Goal: Task Accomplishment & Management: Use online tool/utility

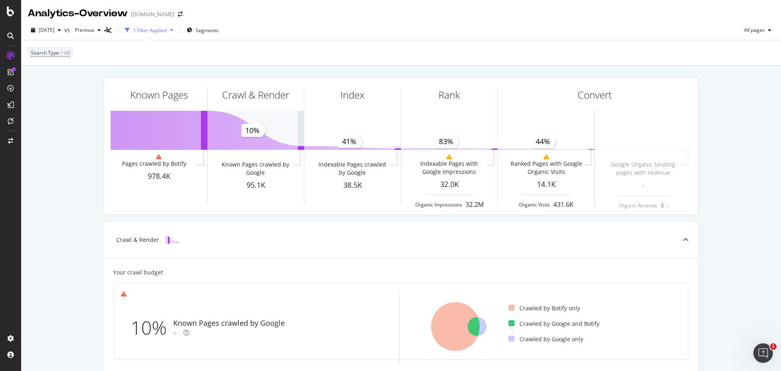
click at [9, 37] on icon at bounding box center [10, 36] width 7 height 7
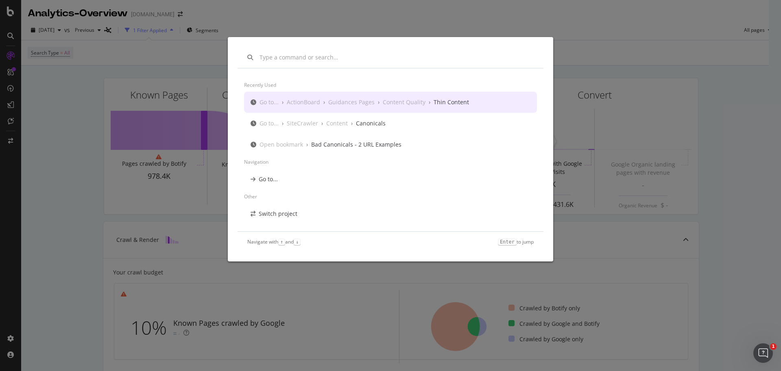
click at [363, 60] on input "modal" at bounding box center [397, 57] width 274 height 8
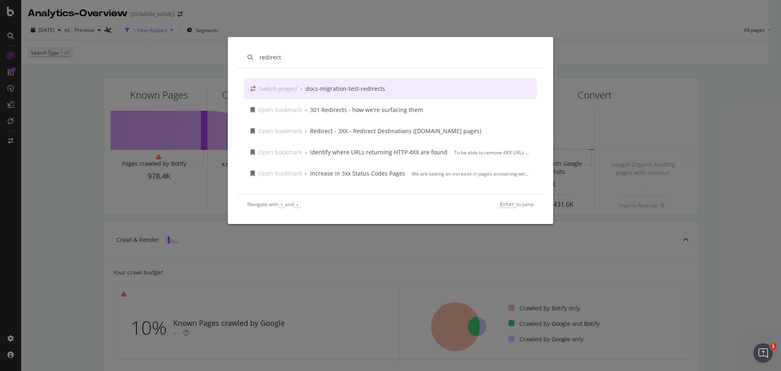
type input "redirect"
click at [356, 22] on div "redirect Switch project › docs-migration-test-redirects Open bookmark › 301 Red…" at bounding box center [390, 185] width 781 height 371
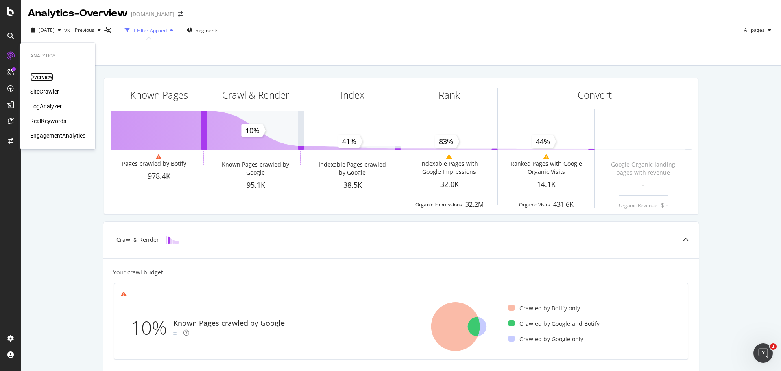
click at [49, 78] on div "Overview" at bounding box center [41, 77] width 23 height 8
click at [42, 94] on div "SiteCrawler" at bounding box center [44, 91] width 29 height 8
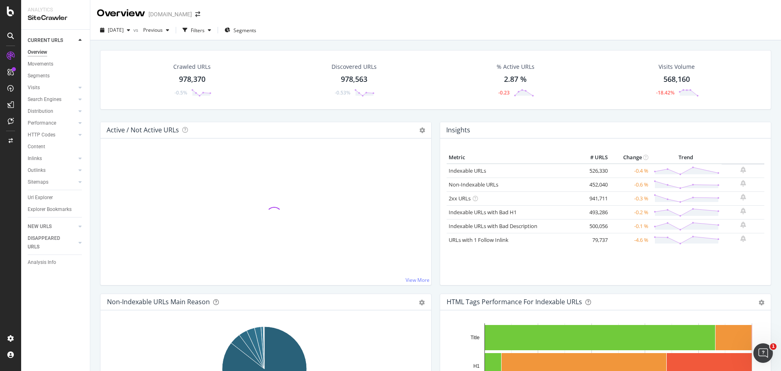
click at [412, 26] on div "[DATE] vs Previous Filters Segments" at bounding box center [435, 32] width 691 height 16
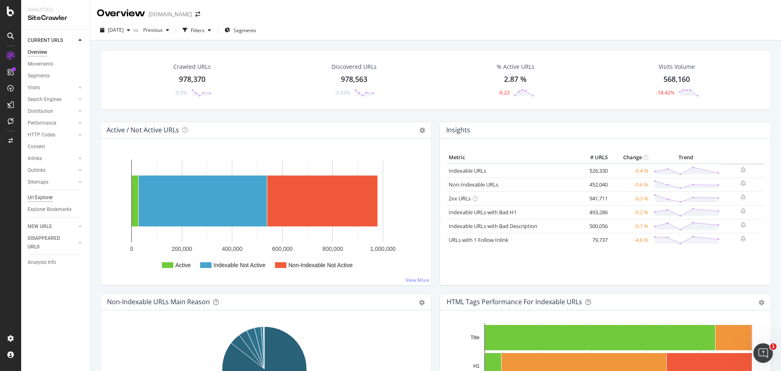
click at [43, 199] on div "Url Explorer" at bounding box center [40, 197] width 25 height 9
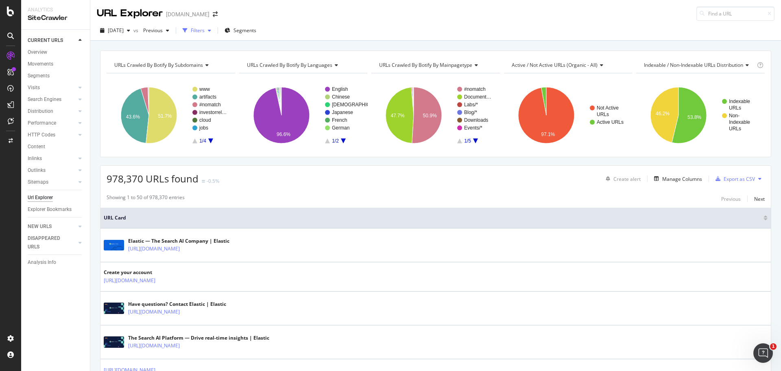
click at [205, 31] on div "Filters" at bounding box center [198, 30] width 14 height 7
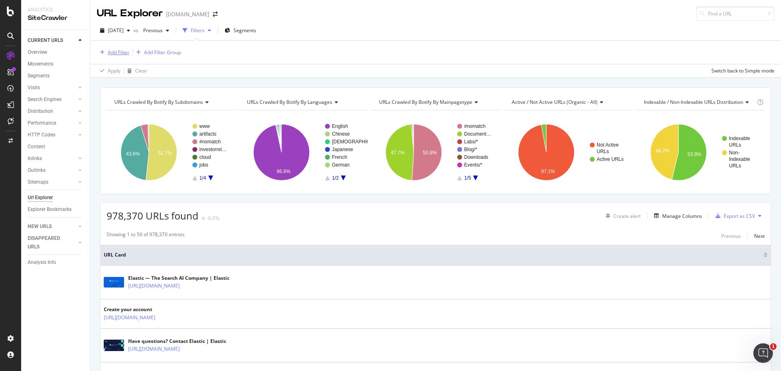
click at [111, 55] on div "Add Filter" at bounding box center [119, 52] width 22 height 7
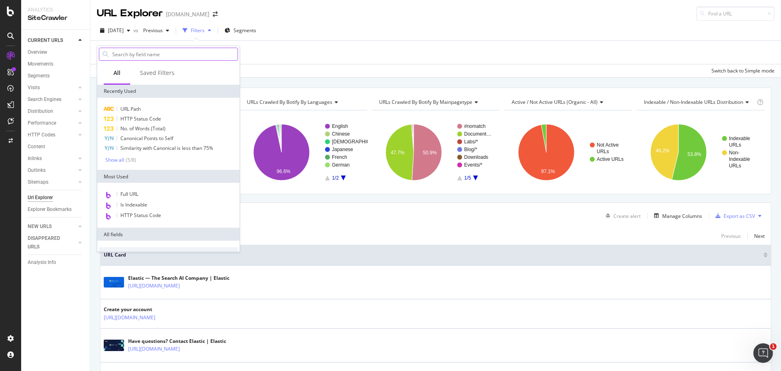
click at [159, 54] on input "text" at bounding box center [174, 54] width 126 height 12
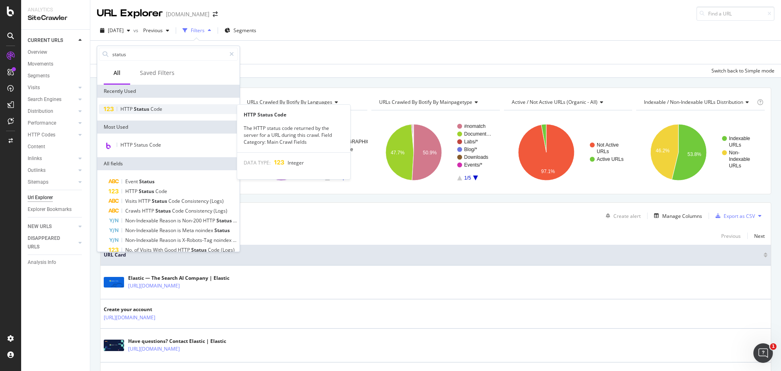
type input "status"
click at [151, 109] on span "Code" at bounding box center [157, 108] width 12 height 7
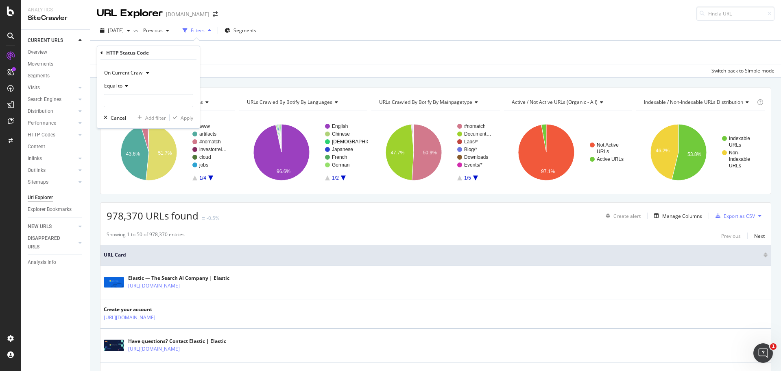
click at [127, 85] on icon at bounding box center [125, 85] width 6 height 5
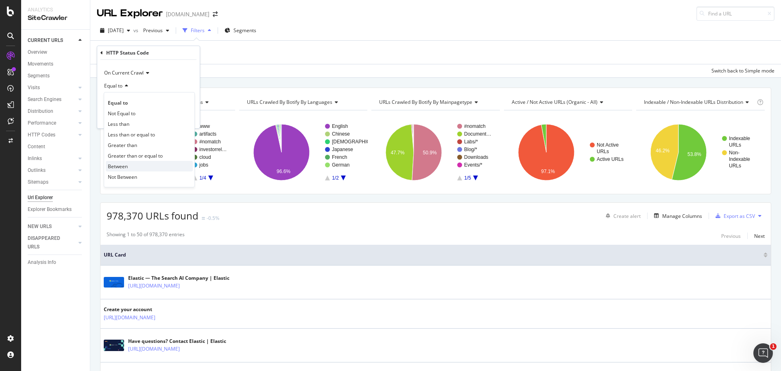
click at [139, 168] on div "Between" at bounding box center [149, 166] width 87 height 11
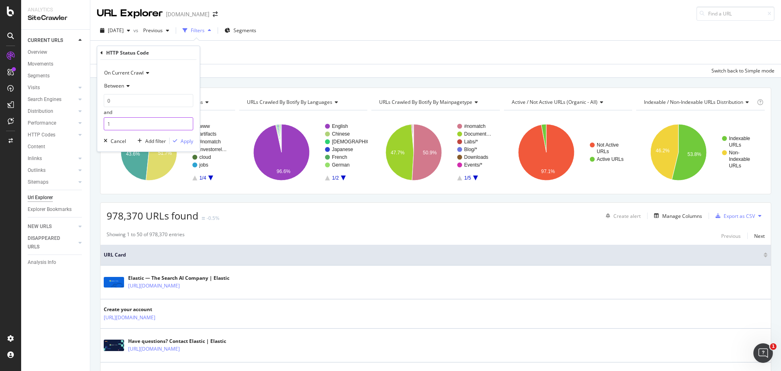
click at [142, 123] on input "1" at bounding box center [149, 123] width 90 height 13
click at [133, 101] on input "0" at bounding box center [149, 100] width 90 height 13
click at [129, 87] on icon at bounding box center [127, 85] width 6 height 5
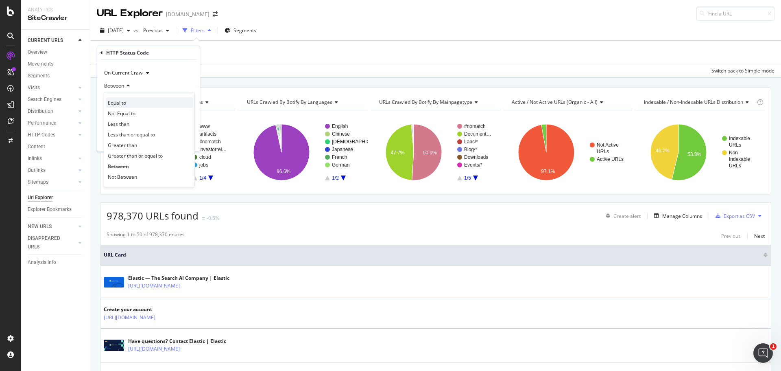
click at [130, 106] on div "Equal to" at bounding box center [149, 102] width 87 height 11
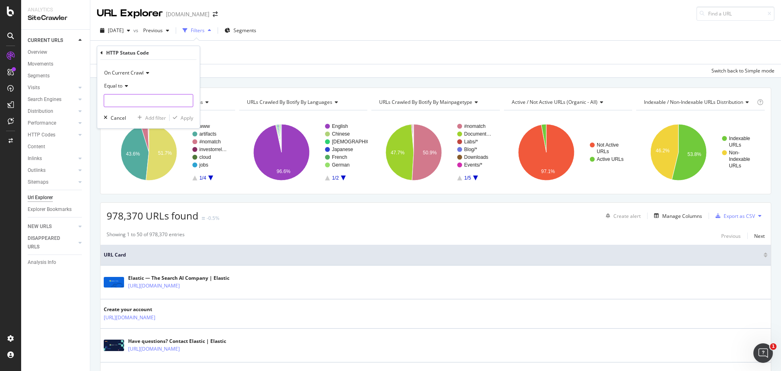
click at [132, 98] on input "number" at bounding box center [149, 100] width 90 height 13
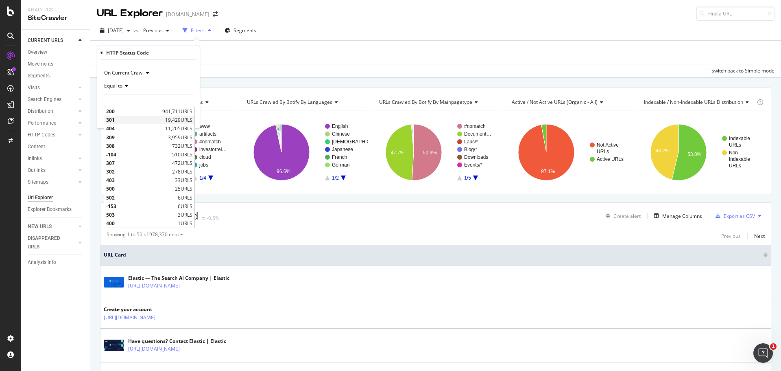
click at [130, 120] on span "301" at bounding box center [134, 119] width 57 height 7
type input "301"
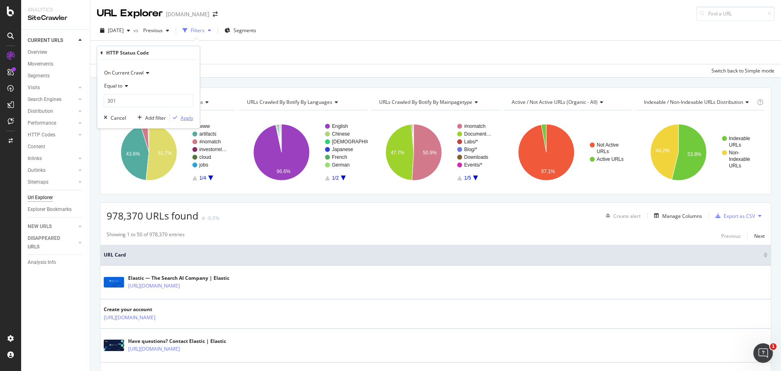
click at [189, 118] on div "Apply" at bounding box center [187, 117] width 13 height 7
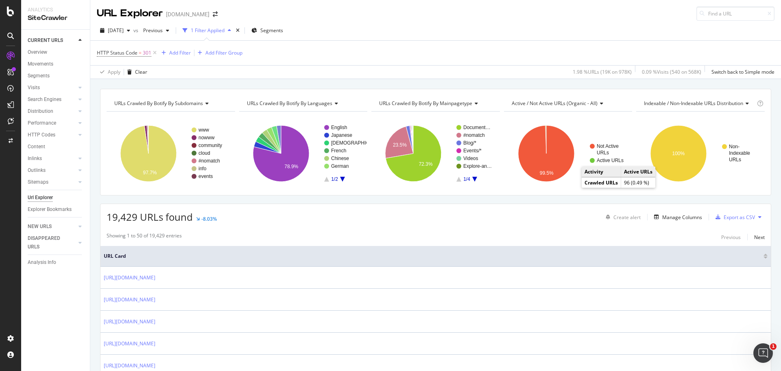
click at [361, 35] on div "[DATE] vs Previous 1 Filter Applied Segments" at bounding box center [435, 32] width 691 height 16
click at [219, 54] on div "Add Filter Group" at bounding box center [223, 52] width 37 height 7
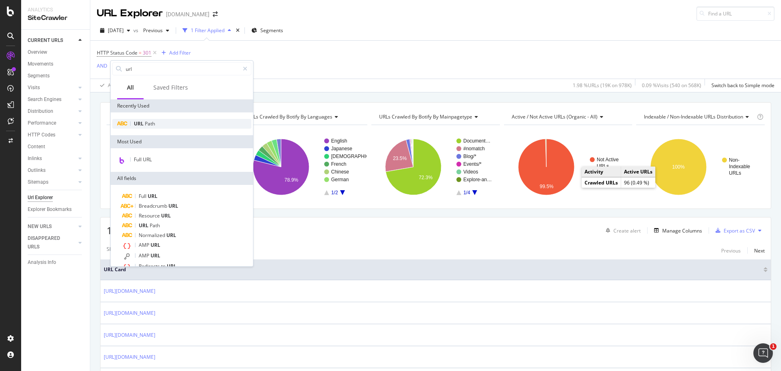
type input "url"
click at [157, 122] on div "URL Path" at bounding box center [181, 124] width 139 height 10
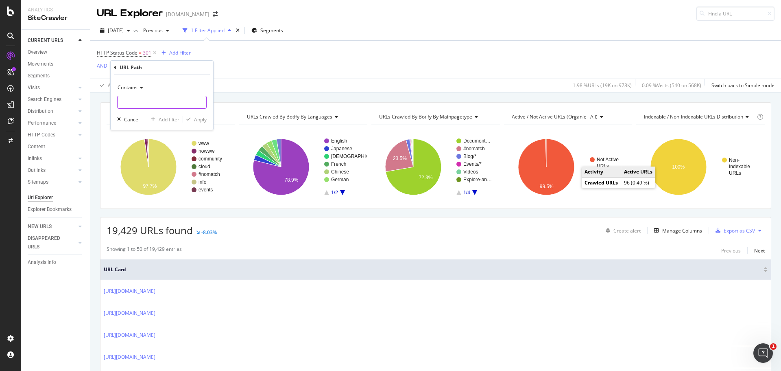
click at [144, 104] on input "text" at bounding box center [162, 102] width 89 height 13
type input "/guide/"
click at [200, 118] on div "Apply" at bounding box center [200, 119] width 13 height 7
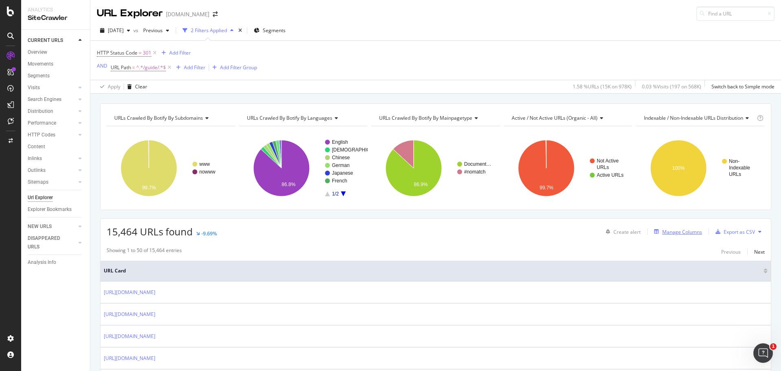
click at [688, 232] on div "Manage Columns" at bounding box center [682, 231] width 40 height 7
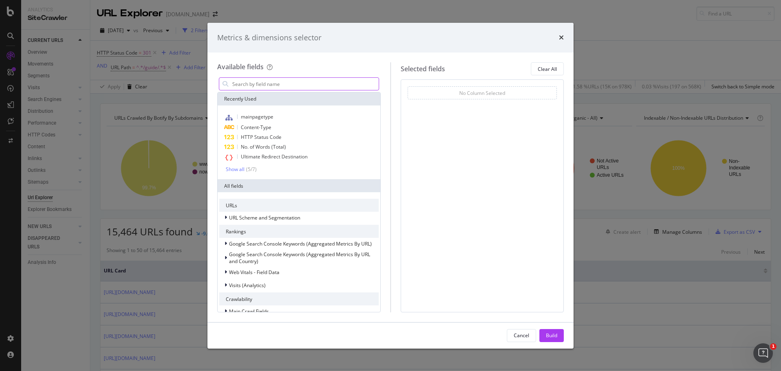
click at [309, 83] on input "modal" at bounding box center [305, 84] width 147 height 12
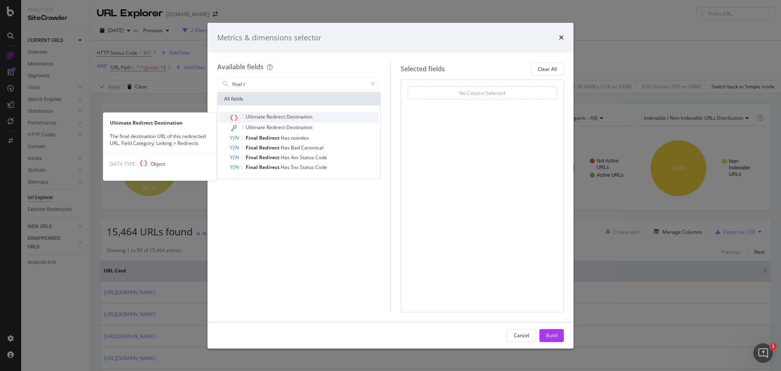
type input "final r"
click at [296, 119] on span "Destination" at bounding box center [299, 116] width 26 height 7
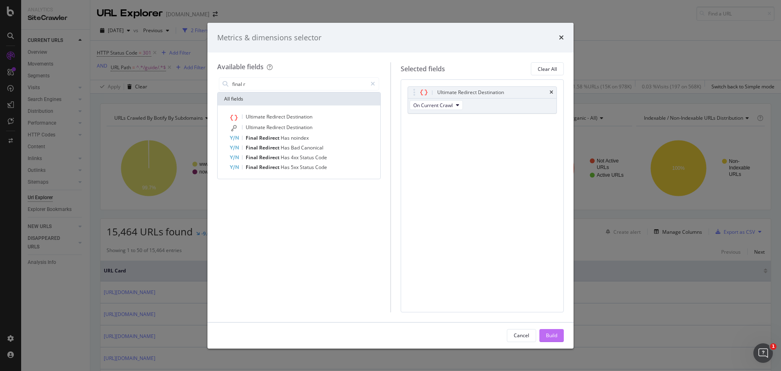
click at [555, 339] on div "Build" at bounding box center [551, 335] width 11 height 12
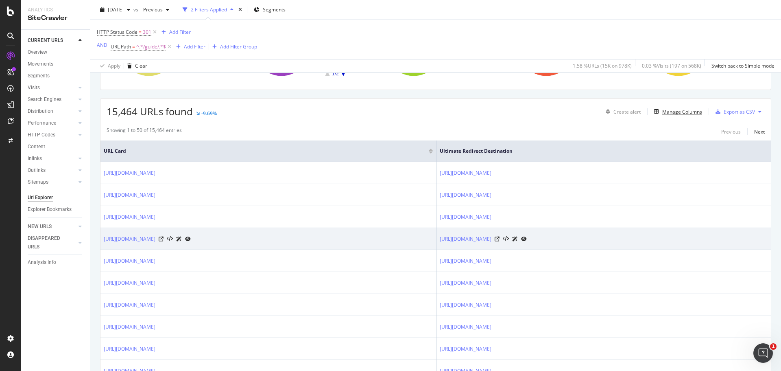
scroll to position [122, 0]
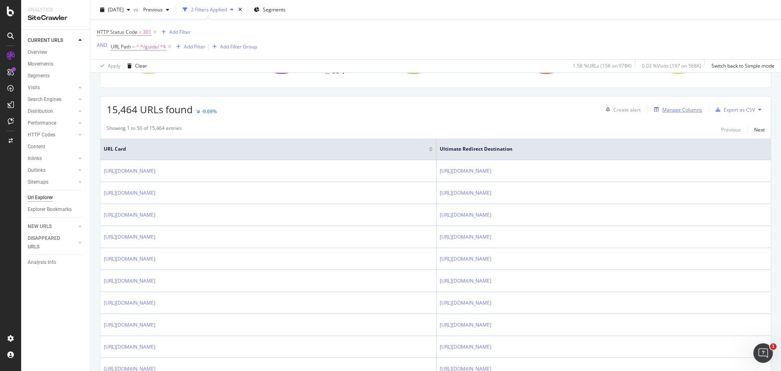
click at [671, 109] on div "Manage Columns" at bounding box center [682, 109] width 40 height 7
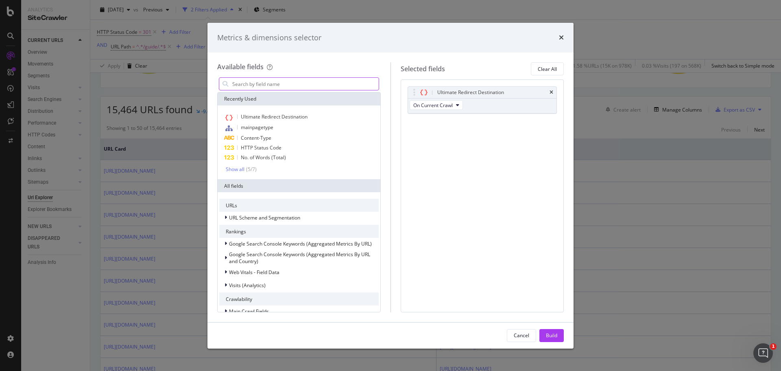
click at [326, 88] on input "modal" at bounding box center [305, 84] width 147 height 12
click at [451, 107] on span "On Current Crawl" at bounding box center [432, 105] width 39 height 7
click at [503, 148] on div "Ultimate Redirect Destination On Current Crawl You can use this field as a To p…" at bounding box center [483, 195] width 164 height 232
click at [322, 83] on input "modal" at bounding box center [305, 84] width 147 height 12
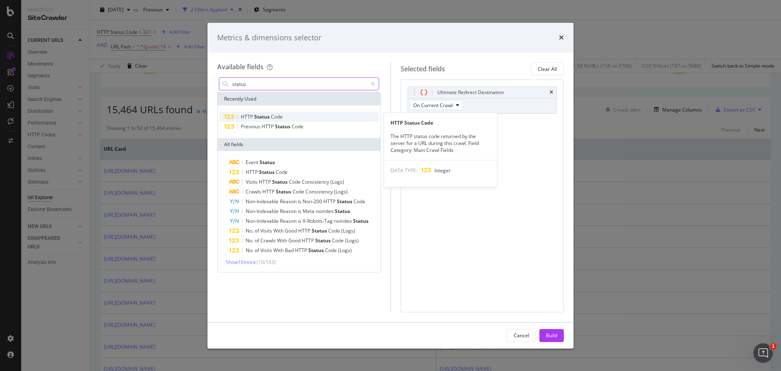
type input "status"
click at [296, 116] on div "HTTP Status Code" at bounding box center [299, 117] width 160 height 10
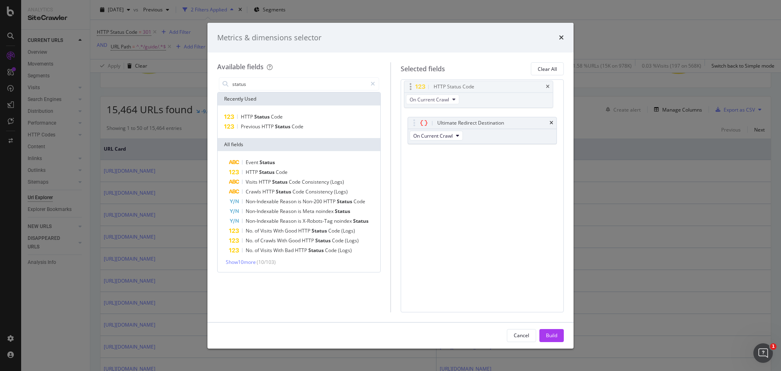
drag, startPoint x: 415, startPoint y: 123, endPoint x: 412, endPoint y: 87, distance: 36.4
click at [412, 87] on body "Analytics SiteCrawler CURRENT URLS Overview Movements Segments Visits Analysis …" at bounding box center [390, 185] width 781 height 371
click at [551, 332] on div "Build" at bounding box center [551, 335] width 11 height 7
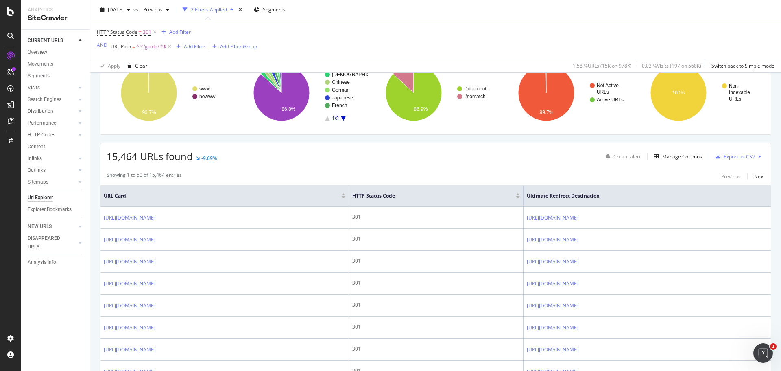
scroll to position [81, 0]
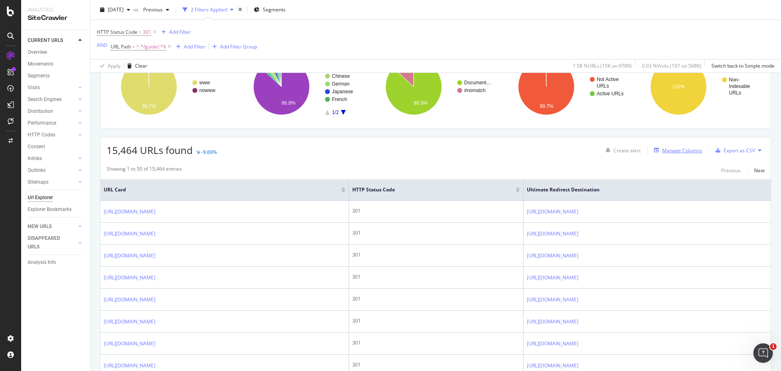
click at [675, 150] on div "Manage Columns" at bounding box center [682, 150] width 40 height 7
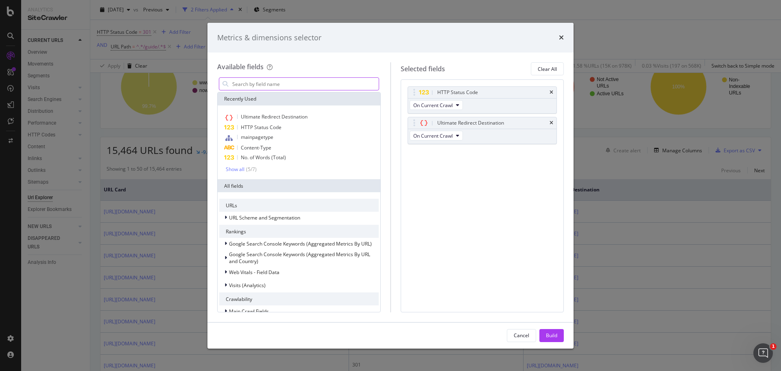
click at [342, 83] on input "modal" at bounding box center [305, 84] width 147 height 12
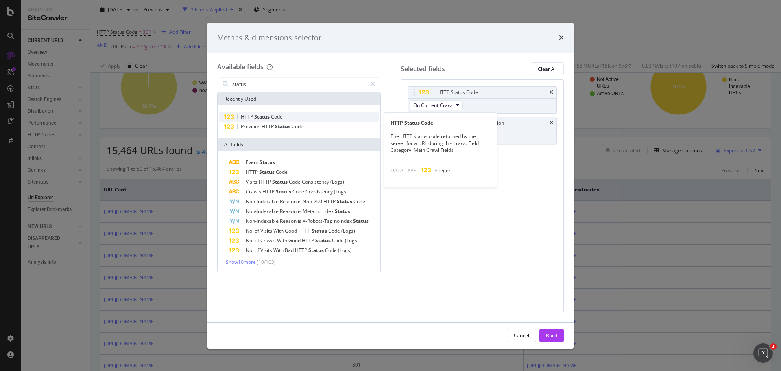
type input "status"
click at [308, 116] on div "HTTP Status Code" at bounding box center [299, 117] width 160 height 10
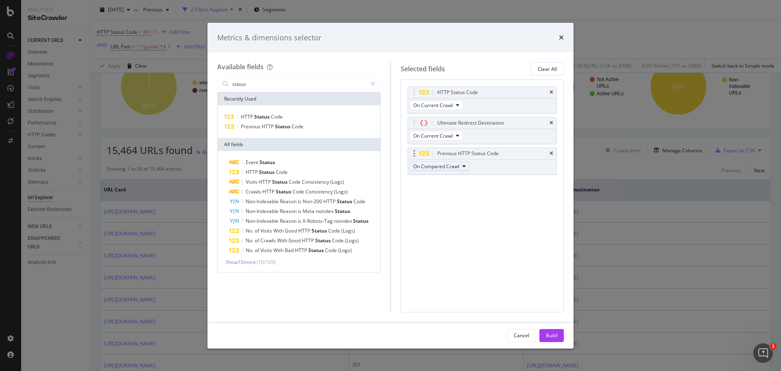
click at [454, 163] on span "On Compared Crawl" at bounding box center [436, 166] width 46 height 7
click at [516, 197] on div "HTTP Status Code On Current Crawl Ultimate Redirect Destination On Current Craw…" at bounding box center [483, 195] width 164 height 232
click at [557, 336] on div "Build" at bounding box center [551, 335] width 11 height 7
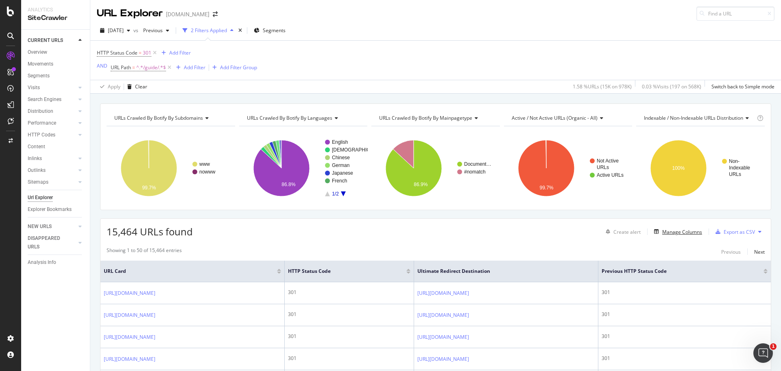
scroll to position [81, 0]
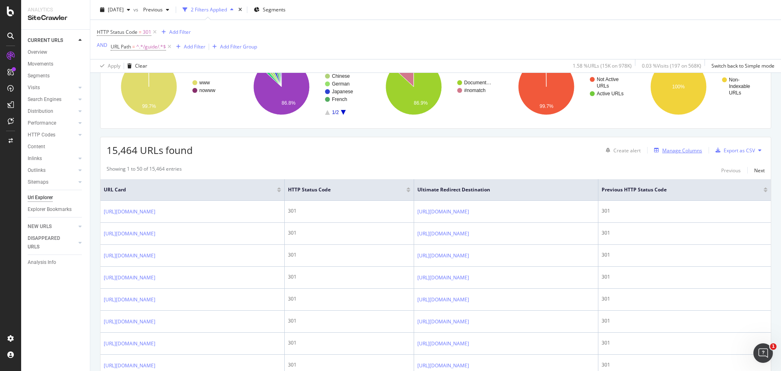
click at [684, 153] on div "Manage Columns" at bounding box center [682, 150] width 40 height 7
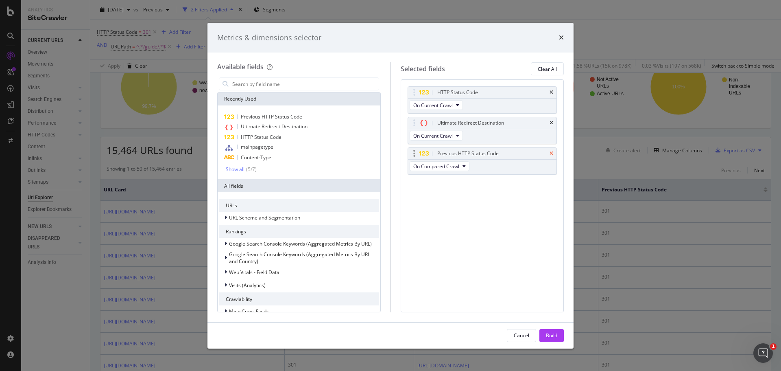
click at [551, 153] on icon "times" at bounding box center [552, 153] width 4 height 5
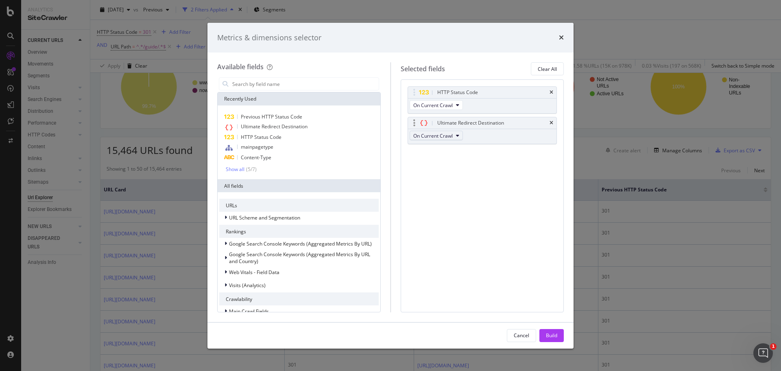
click at [456, 137] on button "On Current Crawl" at bounding box center [436, 136] width 53 height 10
click at [516, 172] on div "HTTP Status Code On Current Crawl Ultimate Redirect Destination On Current Craw…" at bounding box center [483, 195] width 164 height 232
click at [293, 77] on div "modal" at bounding box center [299, 84] width 164 height 16
click at [294, 80] on input "modal" at bounding box center [305, 84] width 147 height 12
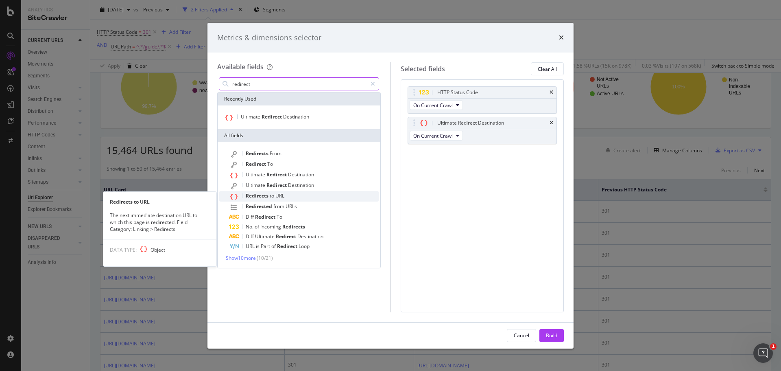
type input "redirect"
click at [290, 197] on div "Redirects to URL" at bounding box center [304, 196] width 150 height 11
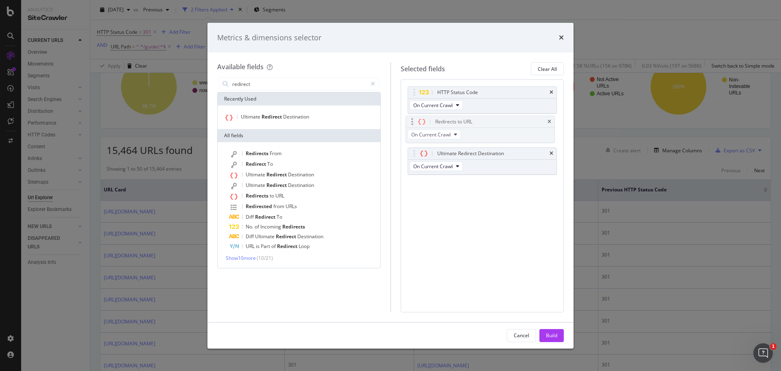
drag, startPoint x: 415, startPoint y: 154, endPoint x: 413, endPoint y: 122, distance: 32.2
click at [413, 122] on body "Analytics SiteCrawler CURRENT URLS Overview Movements Segments Visits Analysis …" at bounding box center [390, 185] width 781 height 371
click at [550, 335] on div "Build" at bounding box center [551, 335] width 11 height 7
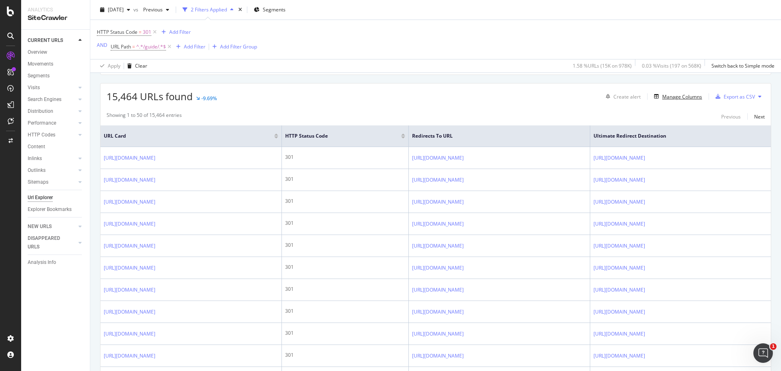
scroll to position [122, 0]
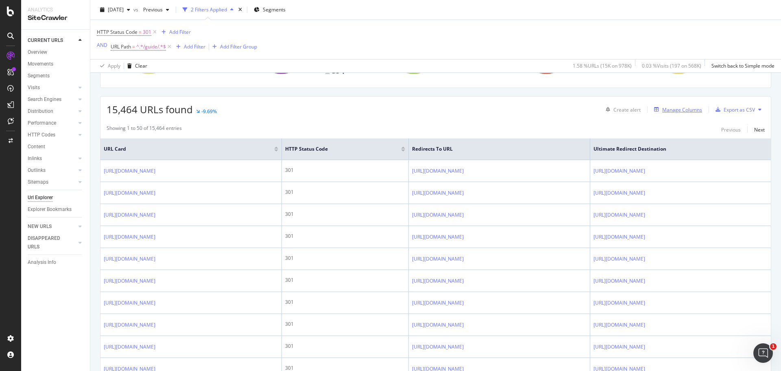
click at [670, 109] on div "Manage Columns" at bounding box center [682, 109] width 40 height 7
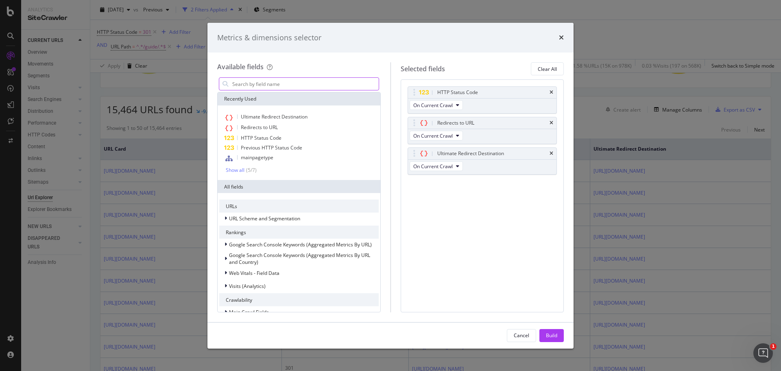
click at [296, 83] on input "modal" at bounding box center [305, 84] width 147 height 12
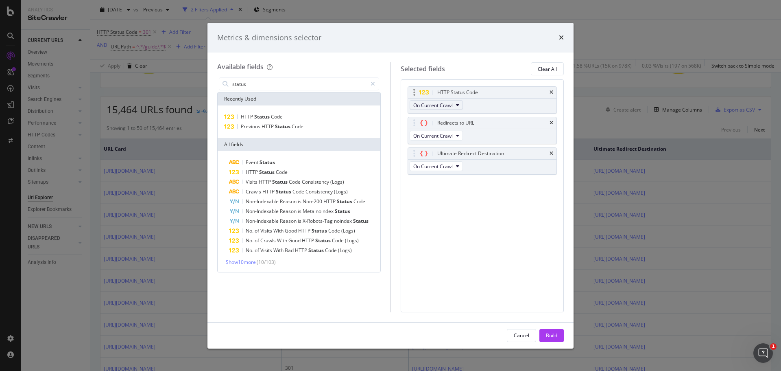
click at [459, 104] on icon "modal" at bounding box center [457, 105] width 3 height 5
click at [460, 221] on div "HTTP Status Code On Current Crawl Redirects to URL On Current Crawl Ultimate Re…" at bounding box center [483, 195] width 164 height 232
click at [304, 85] on input "status" at bounding box center [300, 84] width 136 height 12
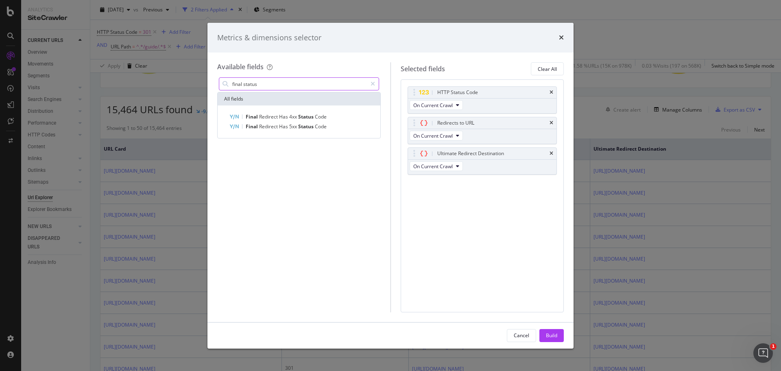
click at [287, 85] on input "final status" at bounding box center [300, 84] width 136 height 12
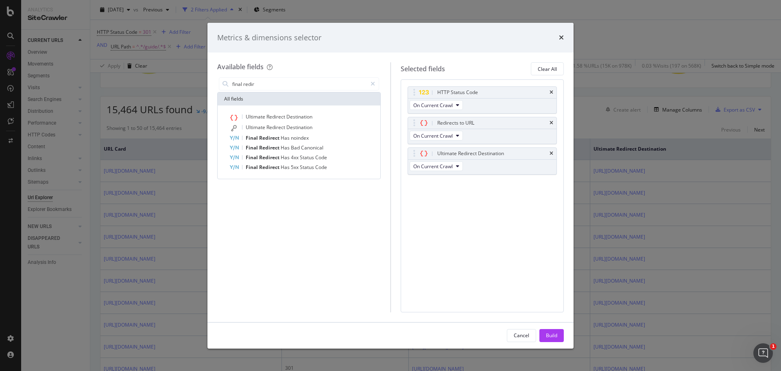
click at [336, 211] on div "final redir All fields Ultimate Redirect Destination Ultimate Redirect Destinat…" at bounding box center [299, 194] width 164 height 236
click at [268, 86] on input "final redir" at bounding box center [300, 84] width 136 height 12
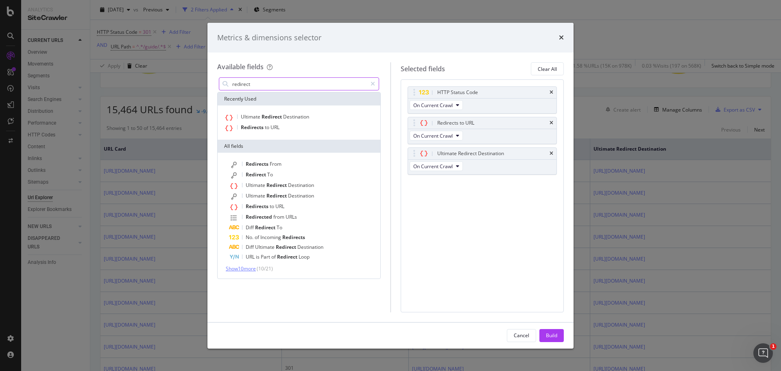
type input "redirect"
click at [239, 266] on span "Show 10 more" at bounding box center [241, 268] width 30 height 7
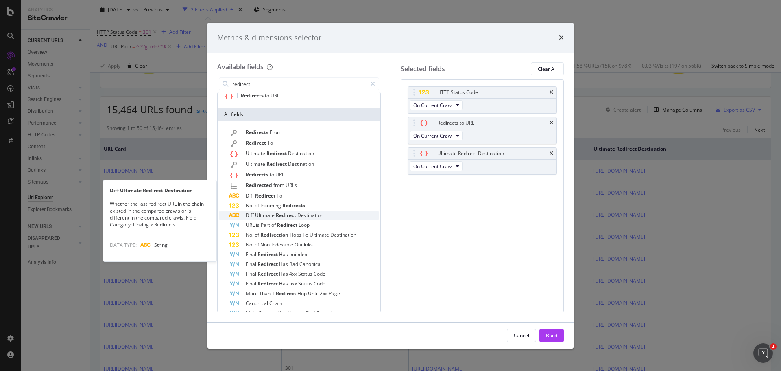
scroll to position [64, 0]
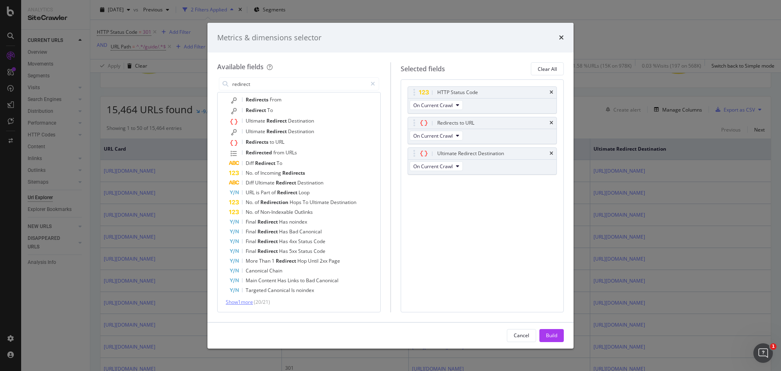
click at [252, 303] on span "Show 1 more" at bounding box center [239, 301] width 27 height 7
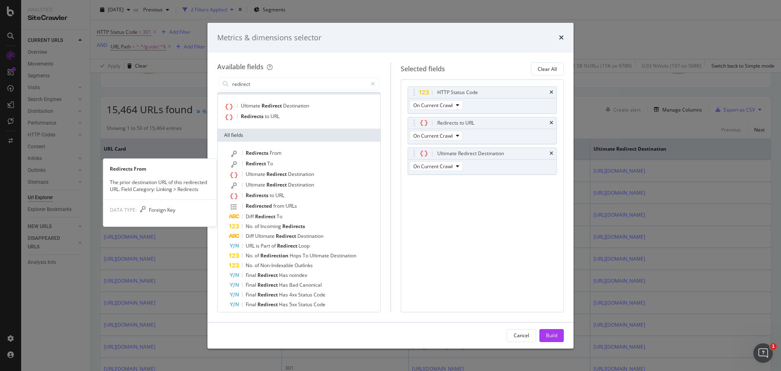
scroll to position [0, 0]
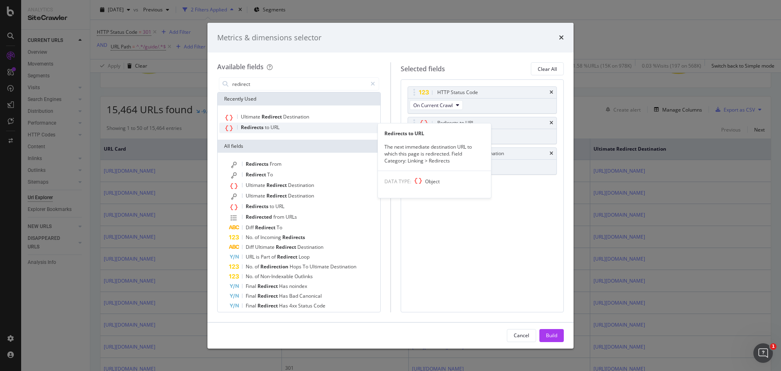
click at [301, 128] on div "Redirects to URL" at bounding box center [299, 127] width 160 height 11
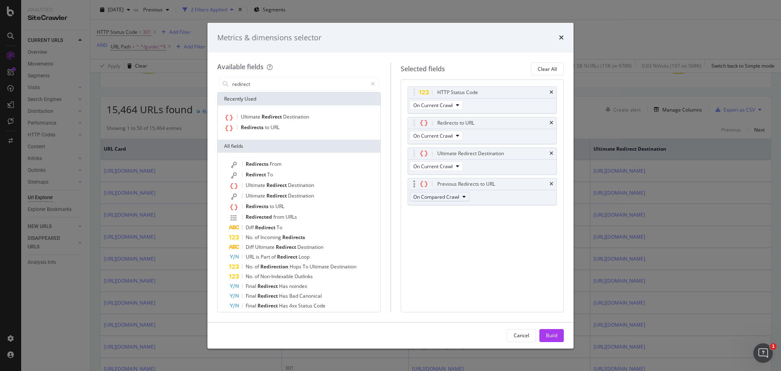
click at [462, 201] on button "On Compared Crawl" at bounding box center [440, 197] width 60 height 10
click at [550, 182] on icon "times" at bounding box center [552, 183] width 4 height 5
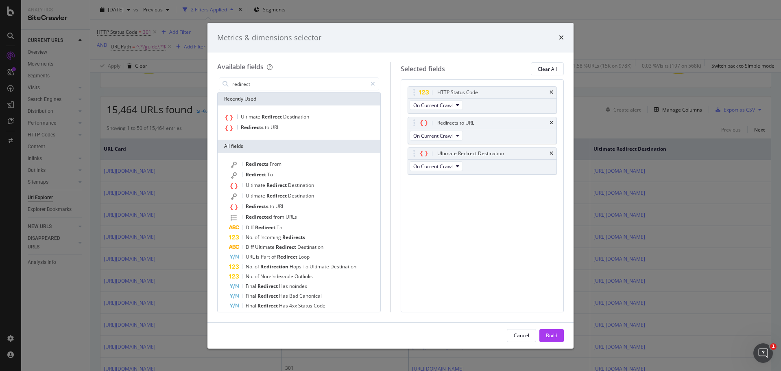
click at [516, 203] on div "HTTP Status Code On Current Crawl Redirects to URL On Current Crawl Ultimate Re…" at bounding box center [483, 195] width 164 height 232
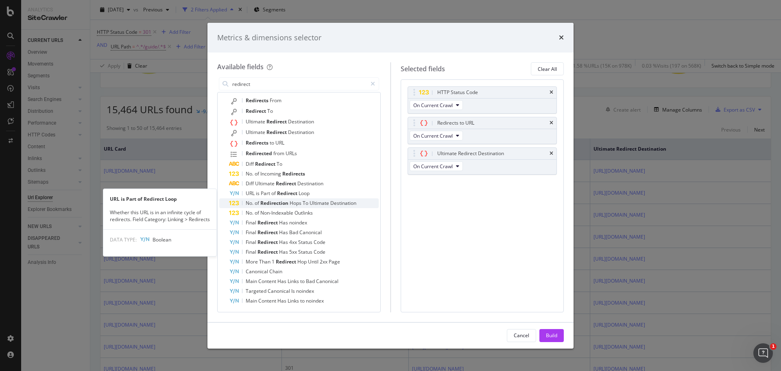
scroll to position [64, 0]
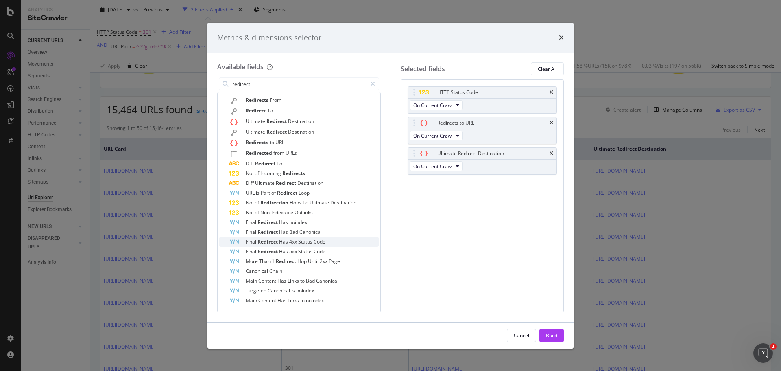
click at [320, 243] on span "Code" at bounding box center [320, 241] width 12 height 7
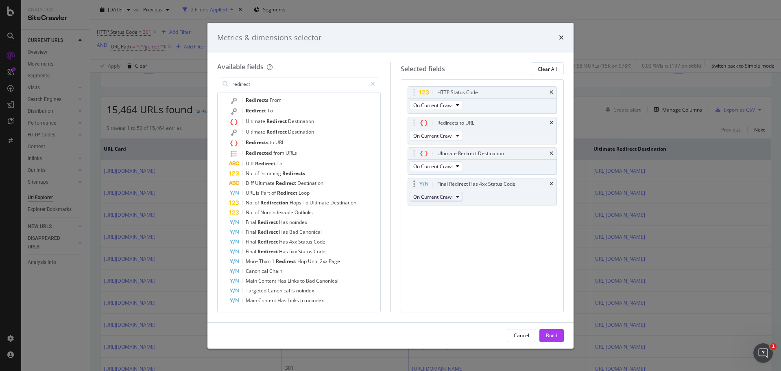
click at [437, 198] on span "On Current Crawl" at bounding box center [432, 196] width 39 height 7
click at [518, 240] on div "HTTP Status Code On Current Crawl Redirects to URL On Current Crawl Ultimate Re…" at bounding box center [483, 195] width 164 height 232
click at [556, 339] on div "Build" at bounding box center [551, 335] width 11 height 12
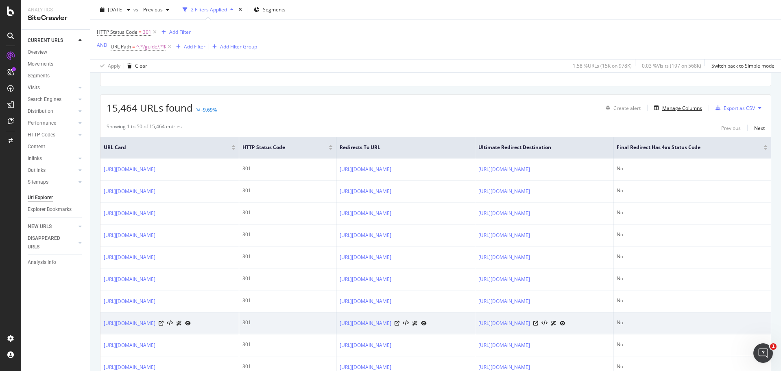
scroll to position [122, 0]
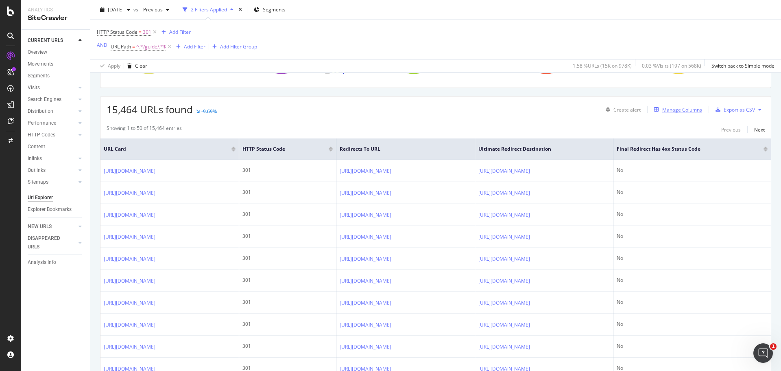
click at [677, 110] on div "Manage Columns" at bounding box center [682, 109] width 40 height 7
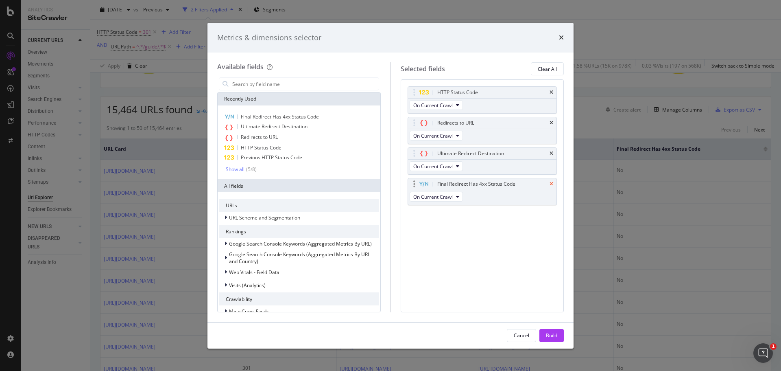
click at [551, 184] on icon "times" at bounding box center [552, 183] width 4 height 5
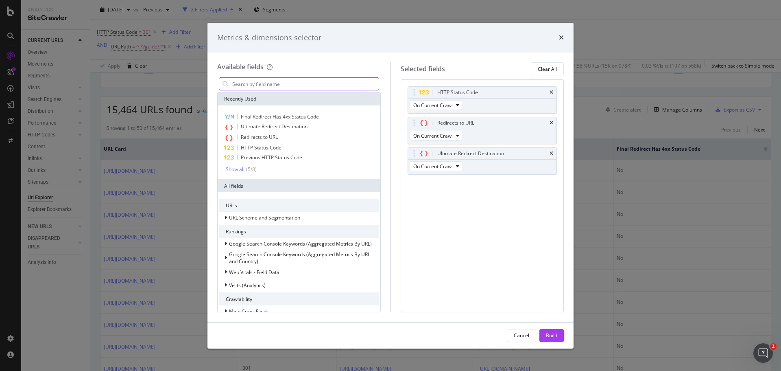
click at [275, 82] on input "modal" at bounding box center [305, 84] width 147 height 12
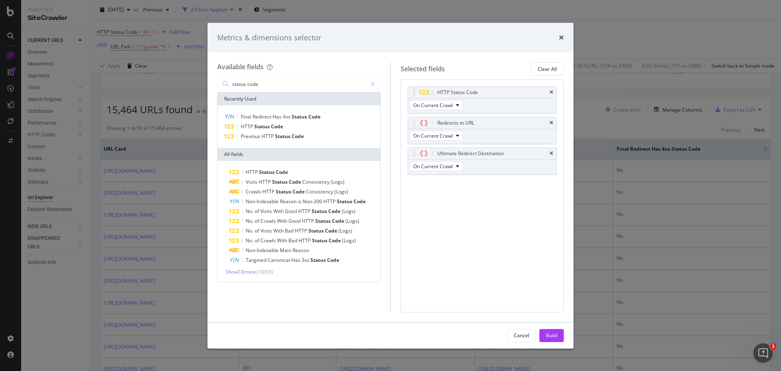
click at [448, 210] on div "HTTP Status Code On Current Crawl Redirects to URL On Current Crawl Ultimate Re…" at bounding box center [483, 195] width 164 height 232
click at [413, 154] on div "modal" at bounding box center [414, 153] width 9 height 8
click at [448, 153] on div "Ultimate Redirect Destination" at bounding box center [470, 153] width 67 height 8
click at [461, 153] on div "Ultimate Redirect Destination" at bounding box center [470, 153] width 67 height 8
click at [469, 160] on div "Ultimate Redirect Destination On Current Crawl" at bounding box center [483, 160] width 150 height 27
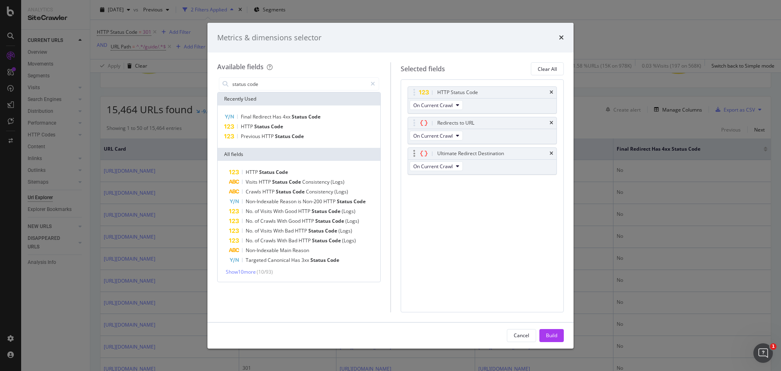
drag, startPoint x: 469, startPoint y: 156, endPoint x: 457, endPoint y: 155, distance: 12.3
click at [460, 155] on div "Ultimate Redirect Destination" at bounding box center [470, 153] width 67 height 8
click at [453, 154] on div "Ultimate Redirect Destination" at bounding box center [470, 153] width 67 height 8
click at [442, 153] on div "Ultimate Redirect Destination" at bounding box center [470, 153] width 67 height 8
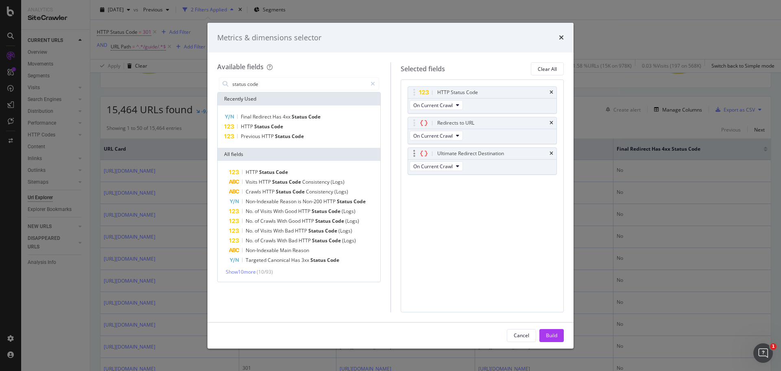
click at [420, 153] on div "modal" at bounding box center [424, 153] width 10 height 7
click at [455, 153] on div "Ultimate Redirect Destination" at bounding box center [470, 153] width 67 height 8
click at [444, 170] on button "On Current Crawl" at bounding box center [436, 166] width 53 height 10
click at [503, 197] on div "HTTP Status Code On Current Crawl Redirects to URL On Current Crawl Ultimate Re…" at bounding box center [483, 195] width 164 height 232
click at [247, 268] on span "Show 10 more" at bounding box center [241, 271] width 30 height 7
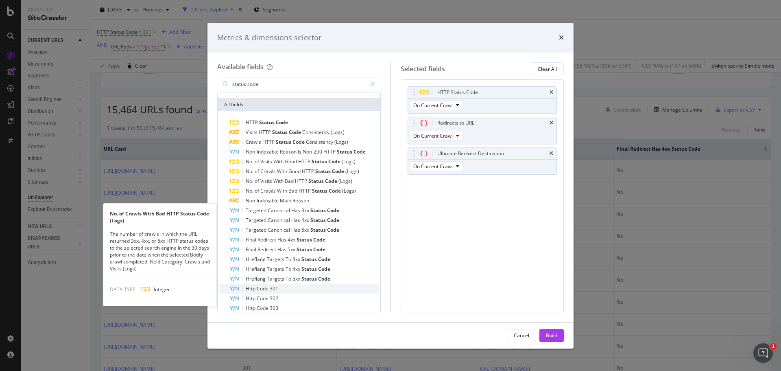
scroll to position [68, 0]
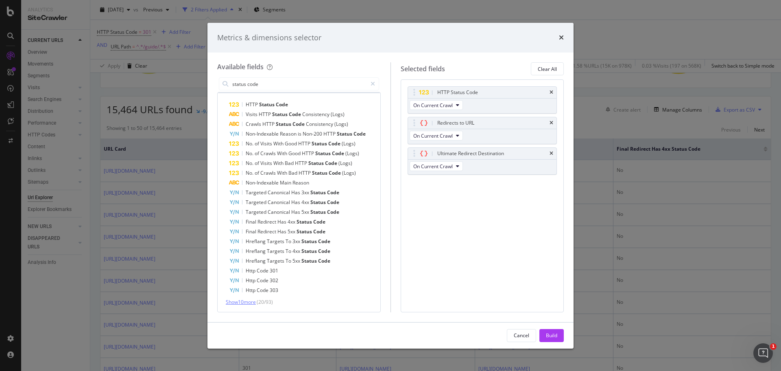
click at [252, 302] on span "Show 10 more" at bounding box center [241, 301] width 30 height 7
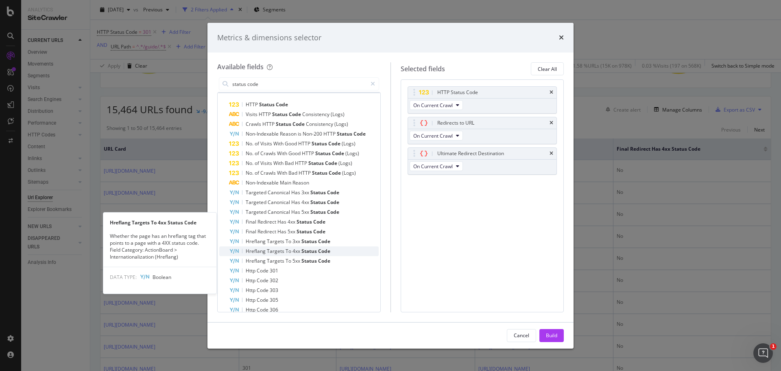
scroll to position [165, 0]
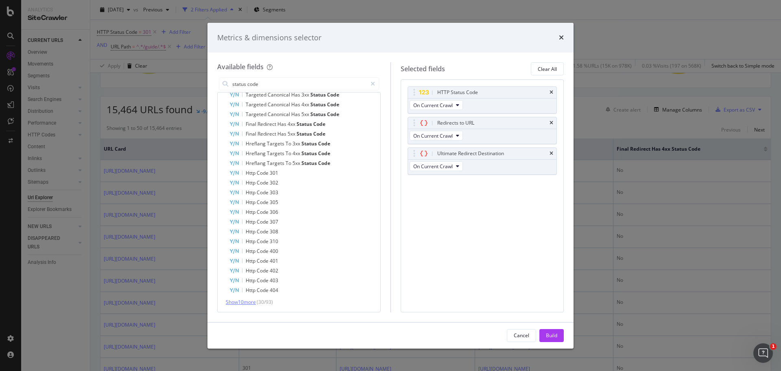
click at [246, 301] on span "Show 10 more" at bounding box center [241, 301] width 30 height 7
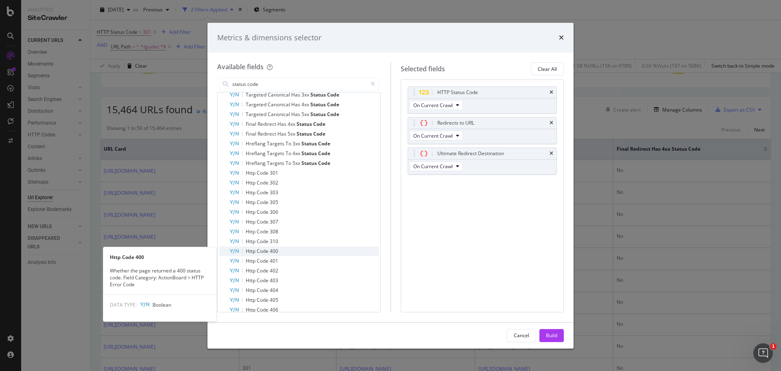
scroll to position [263, 0]
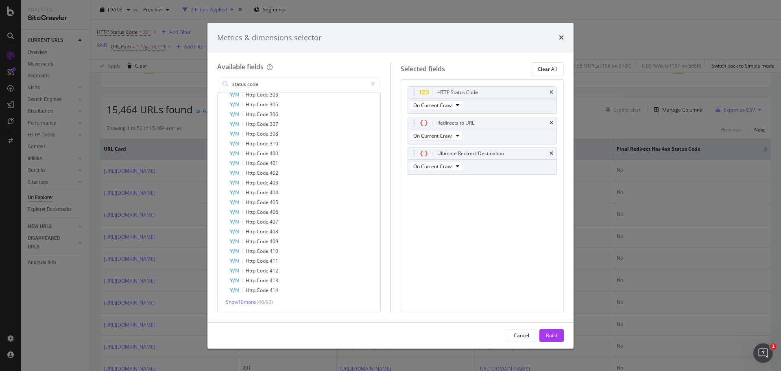
click at [239, 307] on div "HTTP Status Code Visits HTTP Status Code Consistency (Logs) Crawls HTTP Status …" at bounding box center [299, 105] width 163 height 414
click at [240, 304] on span "Show 10 more" at bounding box center [241, 301] width 30 height 7
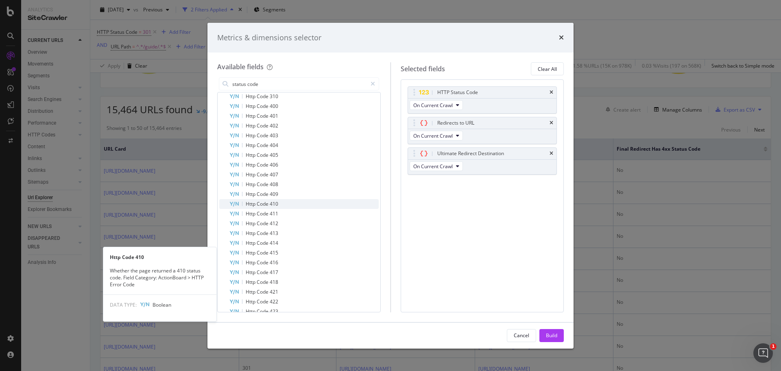
scroll to position [361, 0]
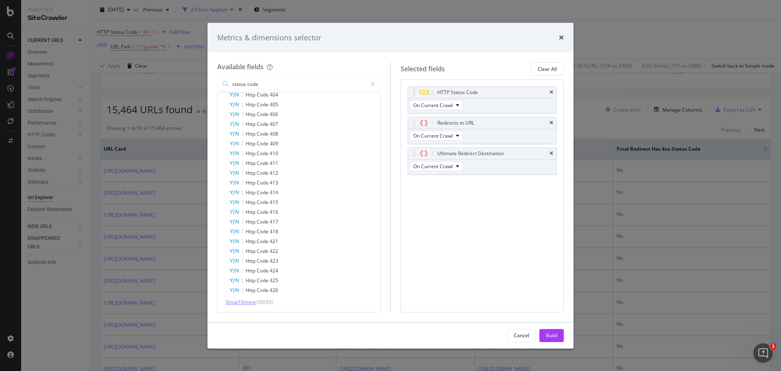
click at [245, 302] on span "Show 10 more" at bounding box center [241, 301] width 30 height 7
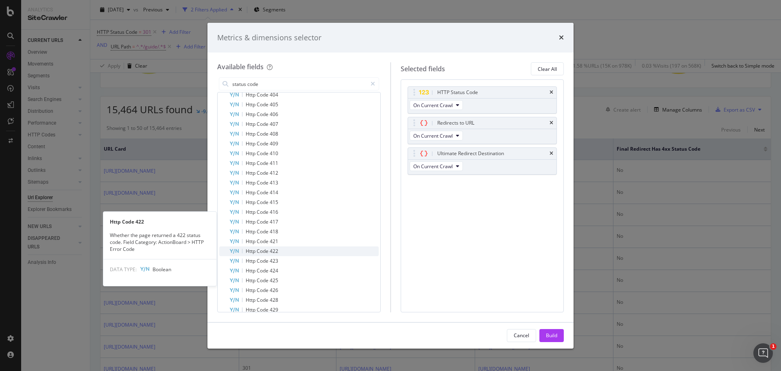
scroll to position [458, 0]
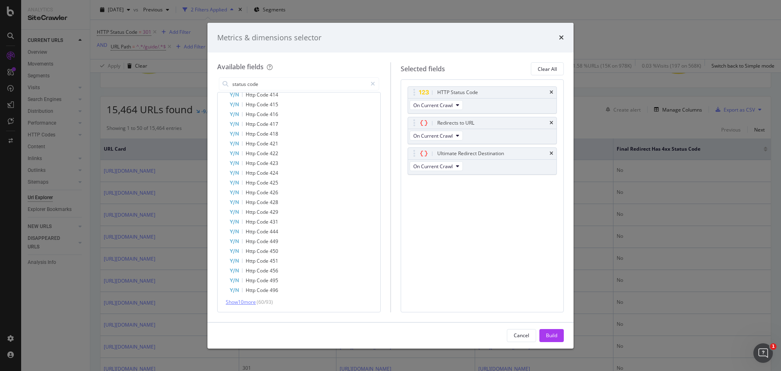
click at [236, 300] on span "Show 10 more" at bounding box center [241, 301] width 30 height 7
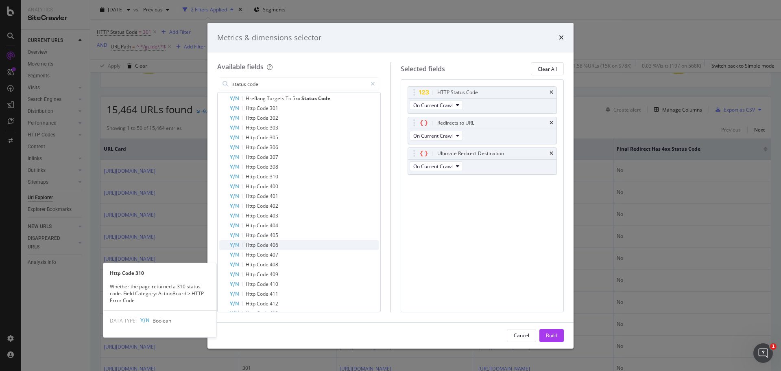
scroll to position [0, 0]
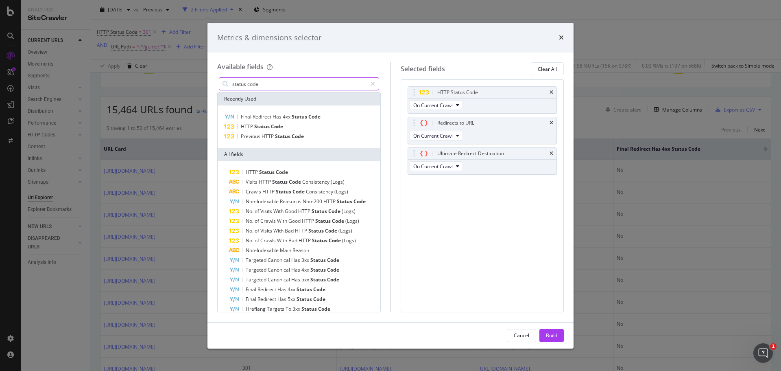
click at [280, 87] on input "status code" at bounding box center [300, 84] width 136 height 12
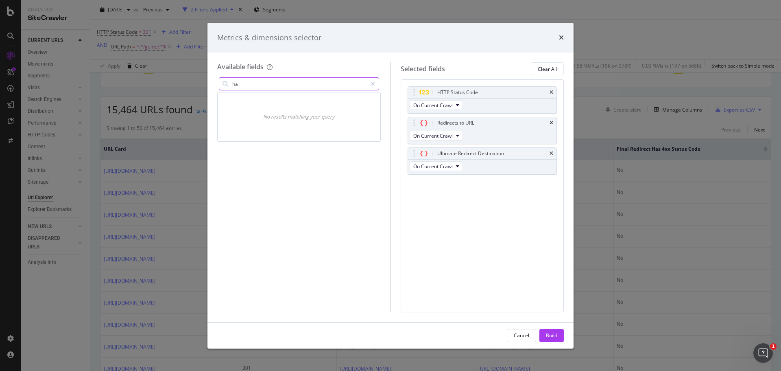
type input "h"
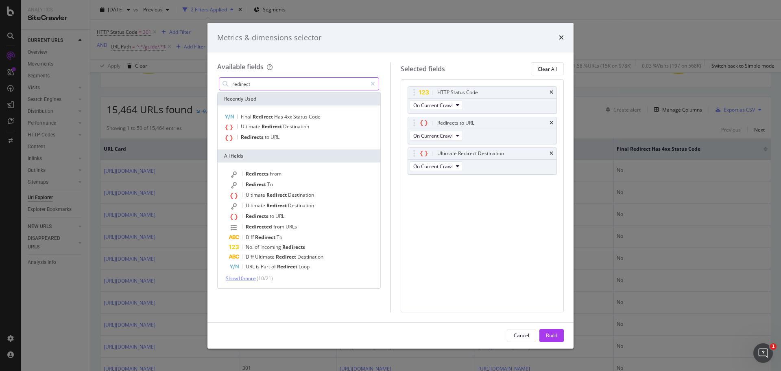
type input "redirect"
click at [240, 277] on span "Show 10 more" at bounding box center [241, 278] width 30 height 7
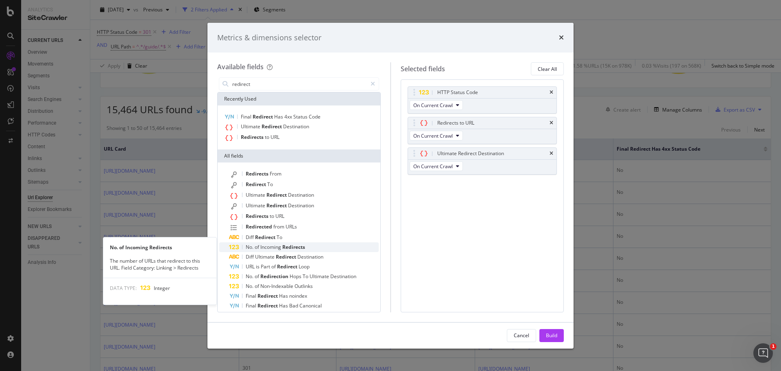
scroll to position [74, 0]
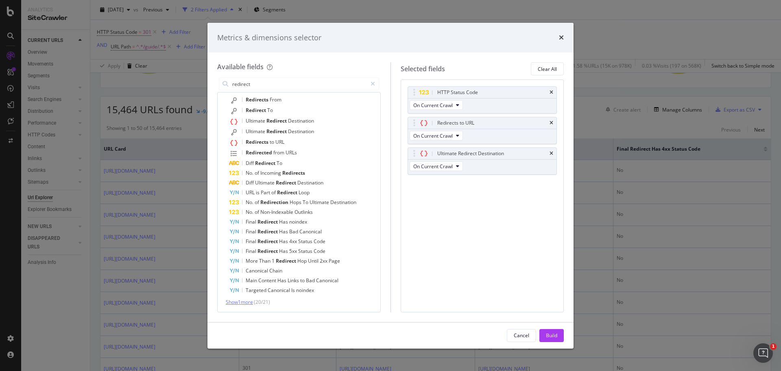
click at [242, 302] on span "Show 1 more" at bounding box center [239, 301] width 27 height 7
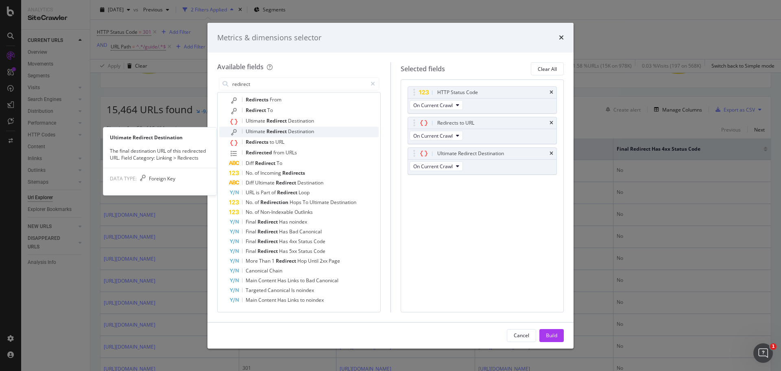
click at [291, 133] on span "Destination" at bounding box center [301, 131] width 26 height 7
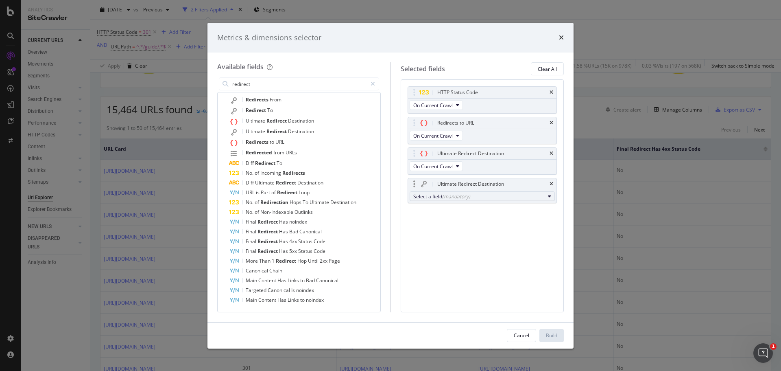
click at [498, 199] on div "Select a field (mandatory)" at bounding box center [479, 196] width 132 height 7
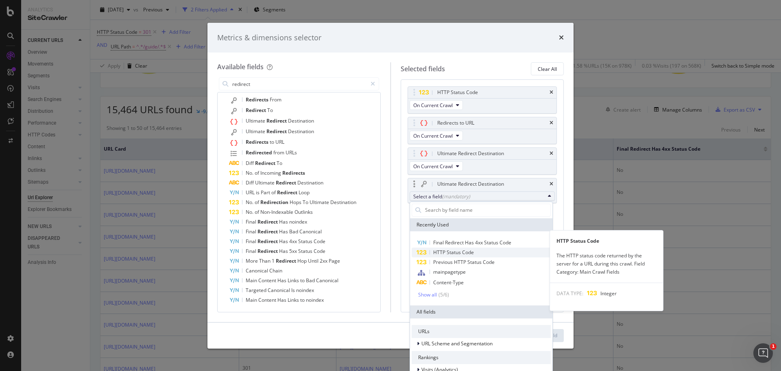
click at [468, 254] on span "HTTP Status Code" at bounding box center [453, 252] width 41 height 7
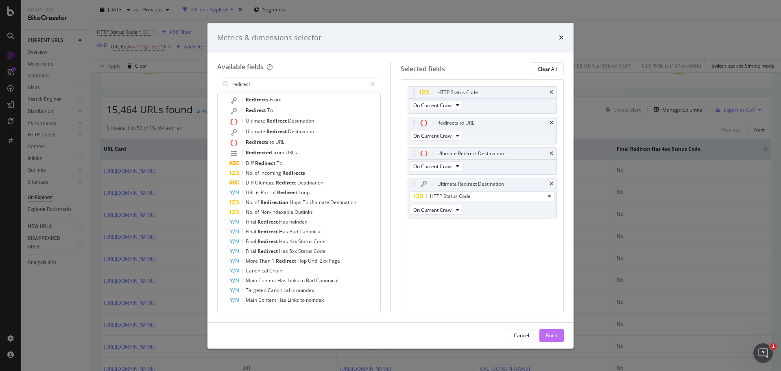
click at [551, 332] on div "Build" at bounding box center [551, 335] width 11 height 7
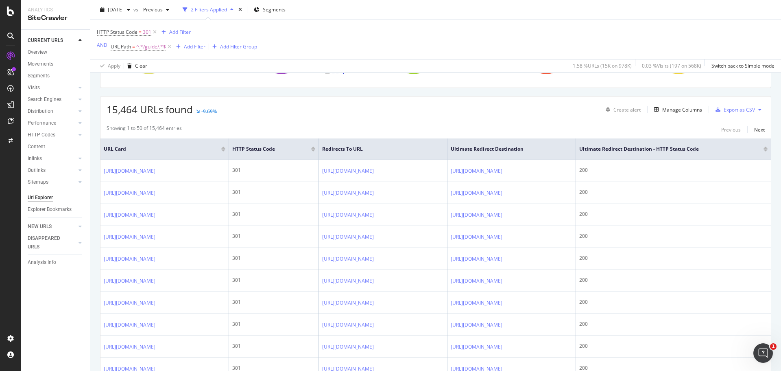
click at [466, 126] on div "Showing 1 to 50 of 15,464 entries Previous Next" at bounding box center [436, 130] width 671 height 10
click at [724, 112] on div "Export as CSV" at bounding box center [739, 109] width 31 height 7
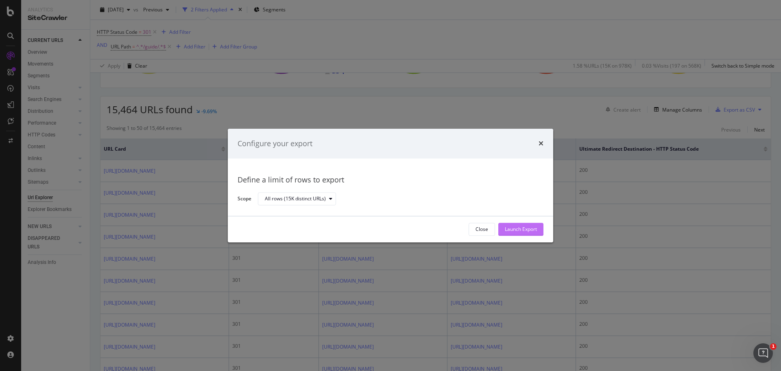
click at [518, 231] on div "Launch Export" at bounding box center [521, 229] width 32 height 7
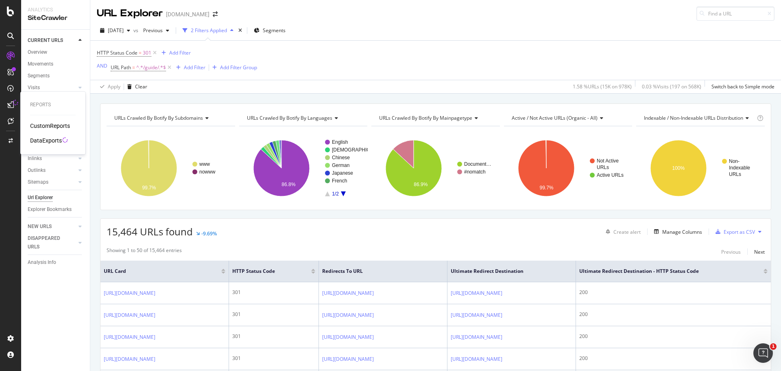
click at [8, 102] on icon at bounding box center [10, 104] width 7 height 7
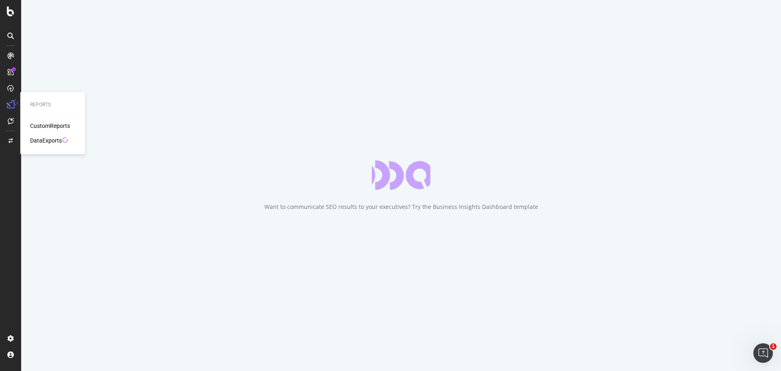
click at [45, 142] on div "DataExports" at bounding box center [46, 140] width 32 height 8
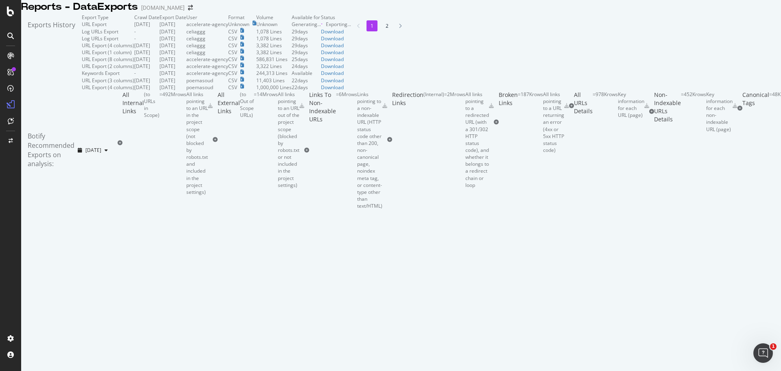
click at [400, 14] on div "Reports - DataExports [DOMAIN_NAME]" at bounding box center [401, 7] width 760 height 14
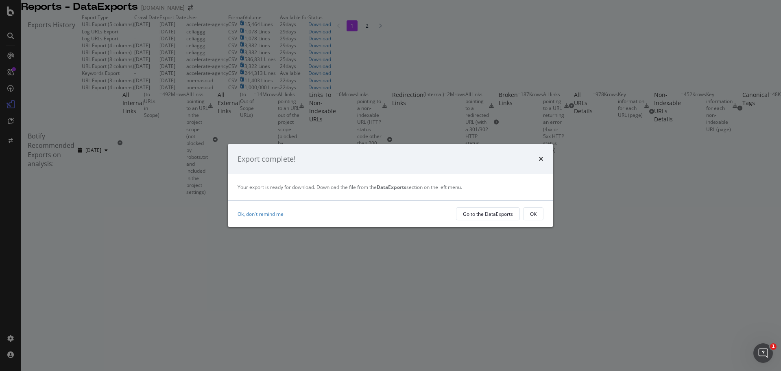
click at [540, 158] on icon "times" at bounding box center [541, 158] width 5 height 7
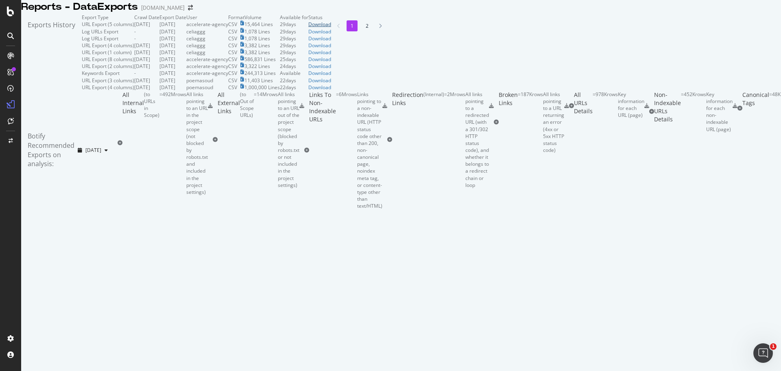
click at [331, 28] on div "Download" at bounding box center [319, 24] width 23 height 7
